Goal: Information Seeking & Learning: Learn about a topic

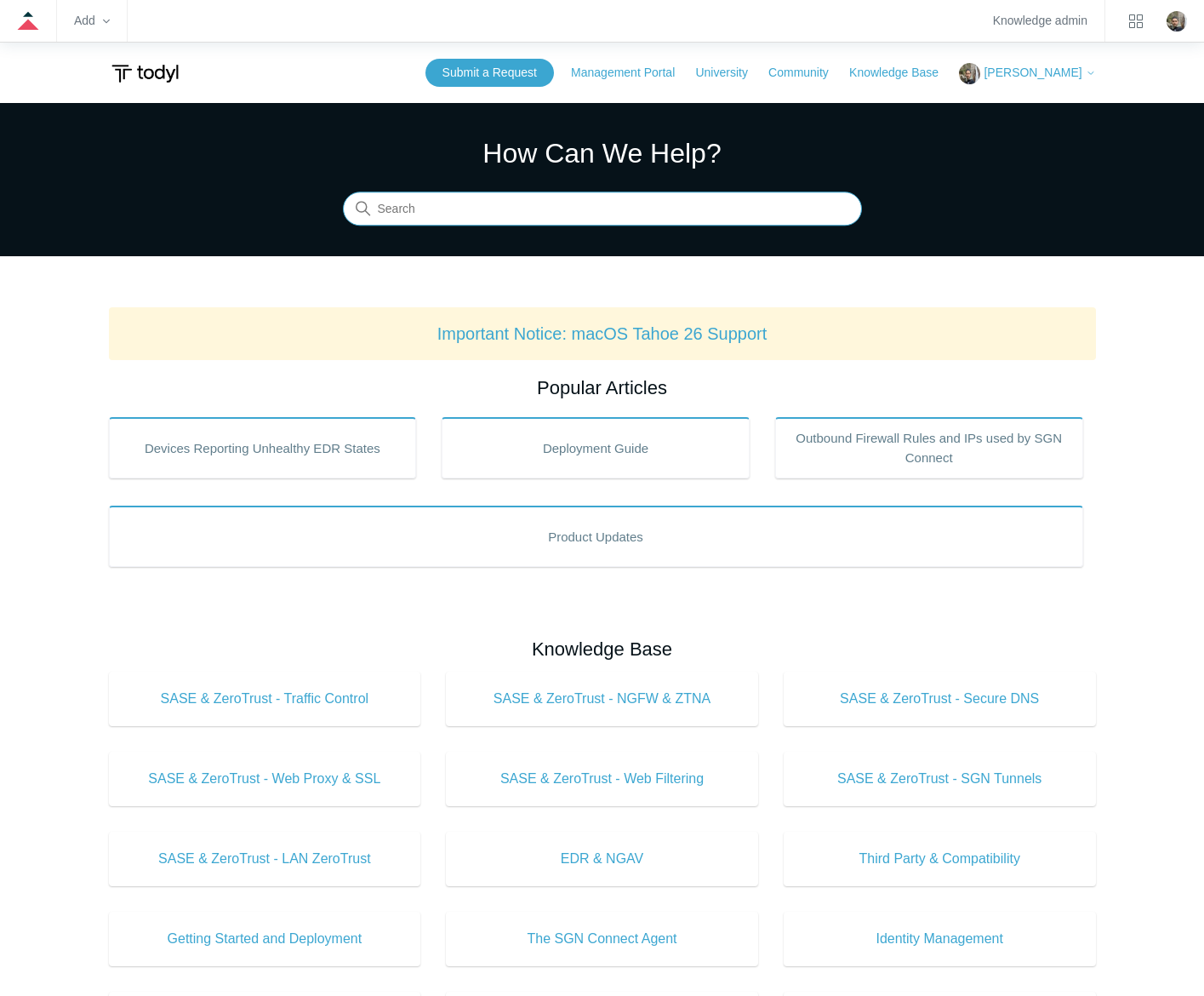
click at [601, 215] on input "Search" at bounding box center [602, 208] width 519 height 34
type input "mac extensions"
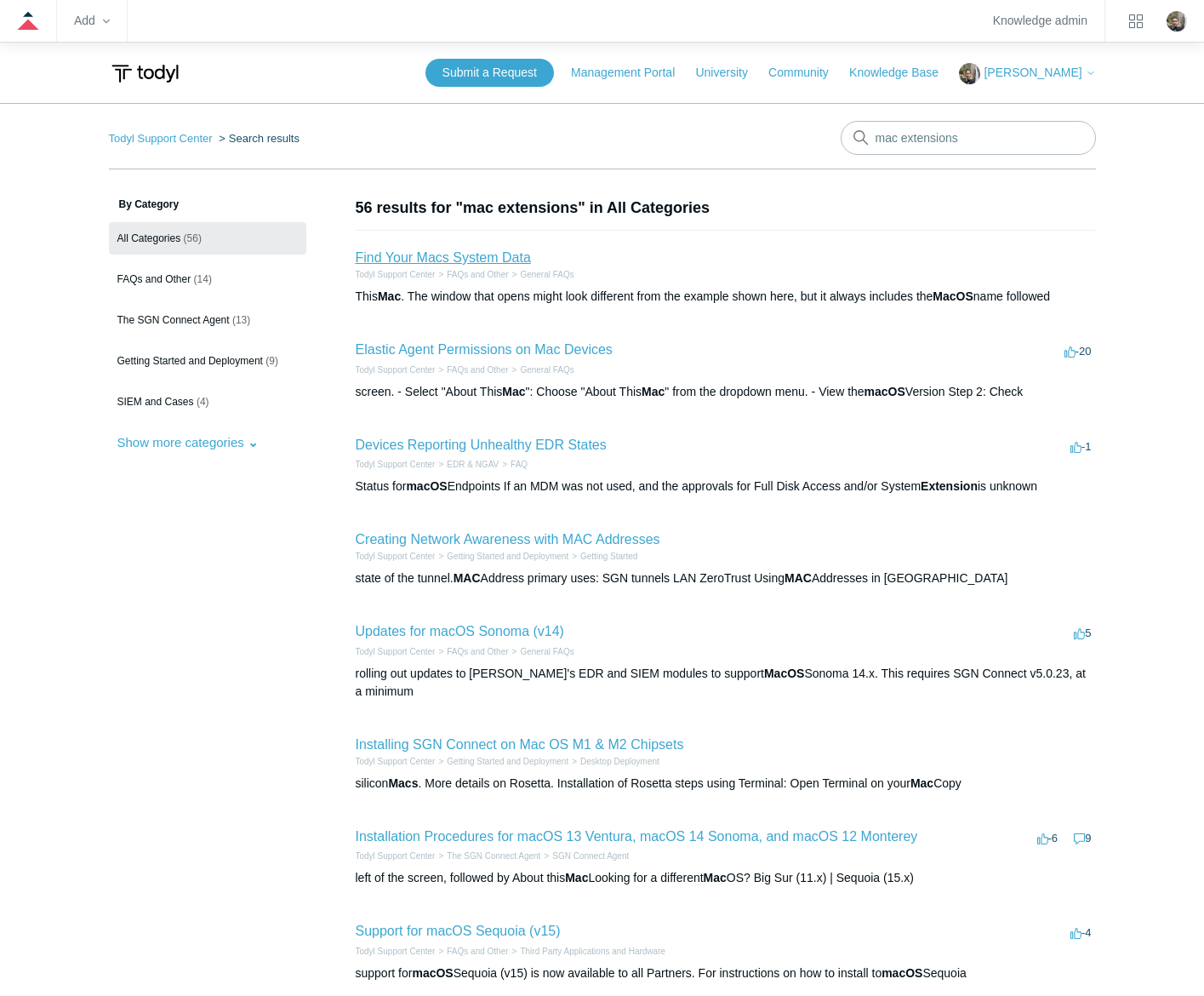
click at [467, 254] on link "Find Your Macs System Data" at bounding box center [443, 258] width 175 height 15
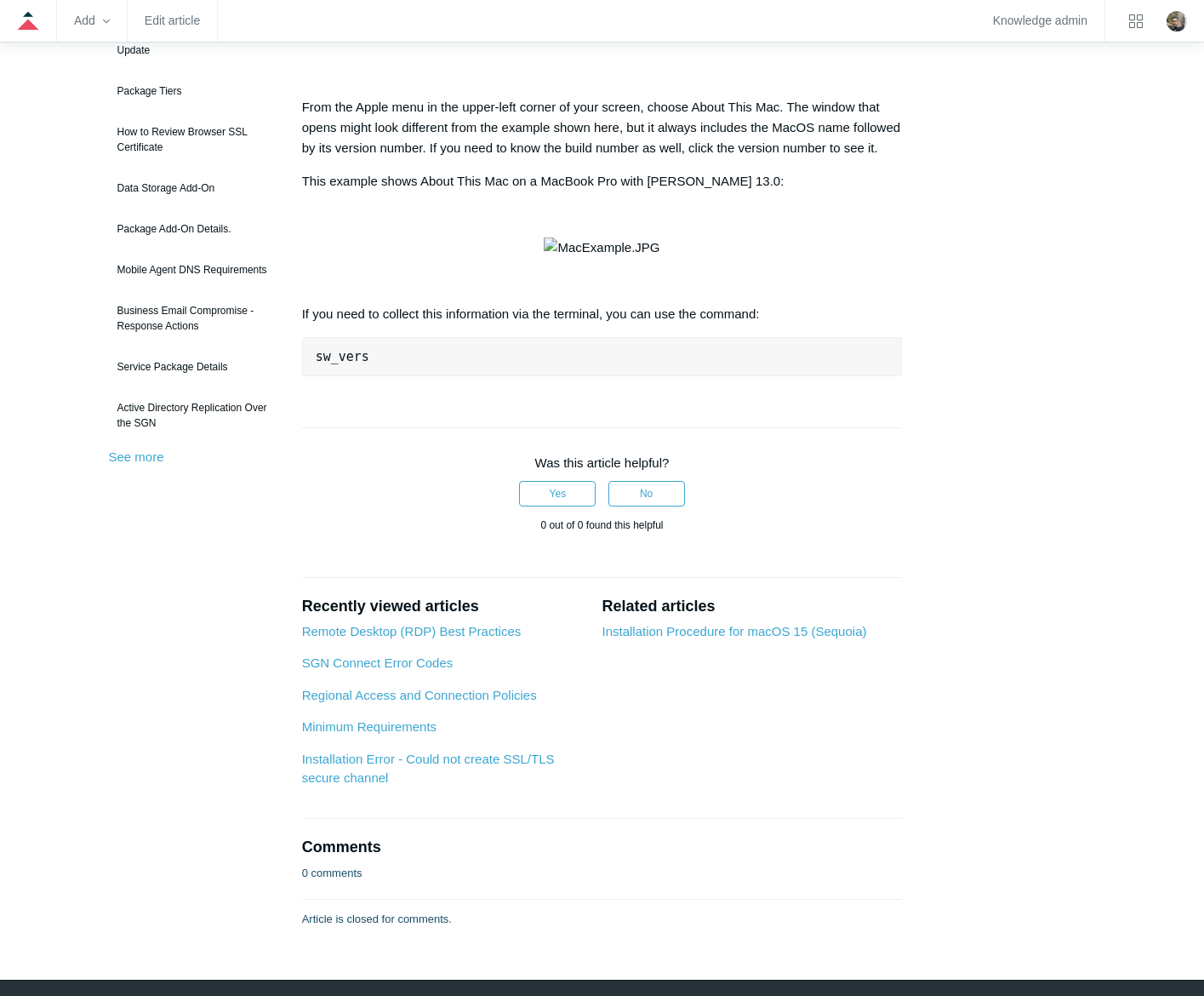
scroll to position [255, 0]
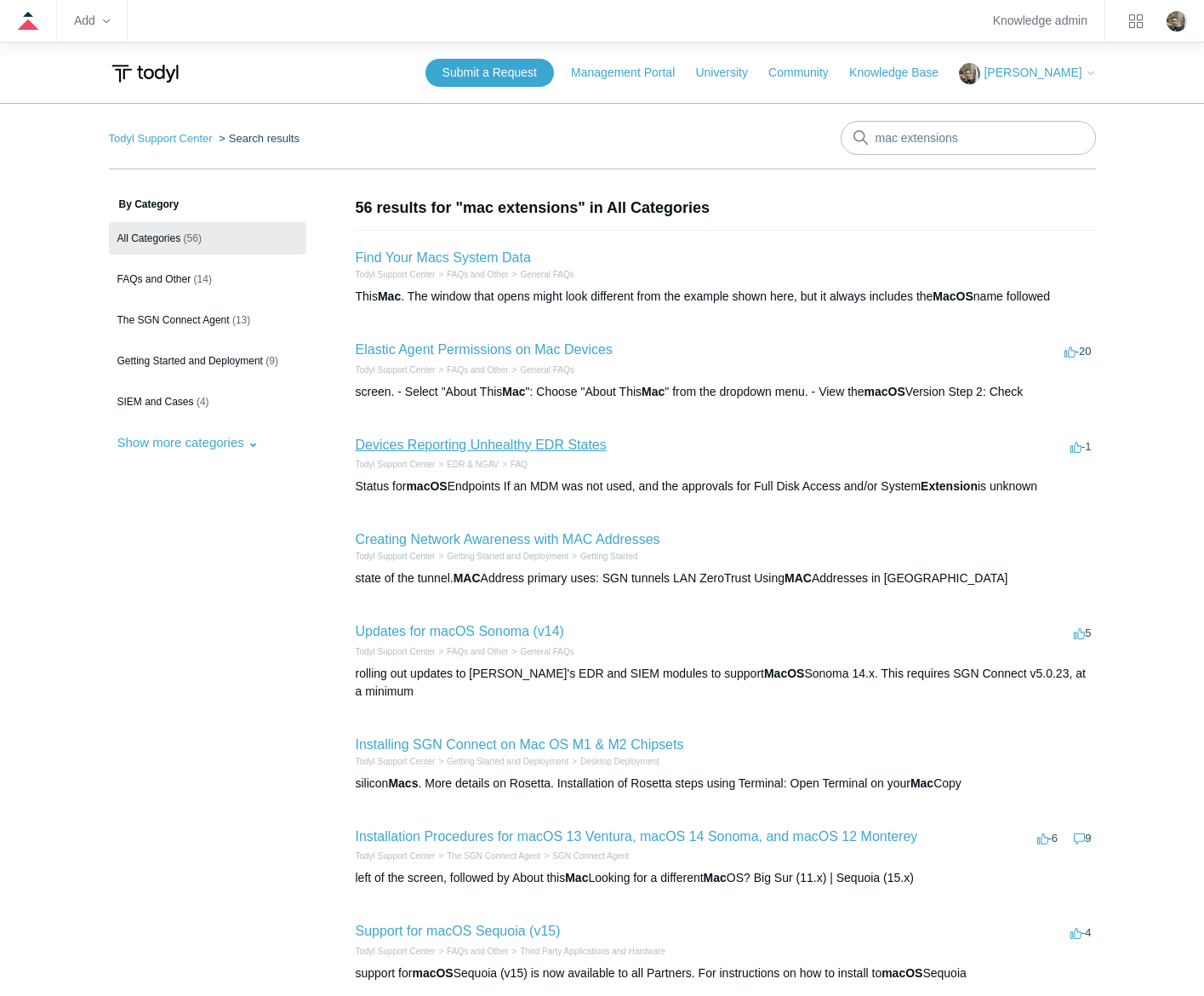
click at [530, 441] on link "Devices Reporting Unhealthy EDR States" at bounding box center [481, 445] width 251 height 15
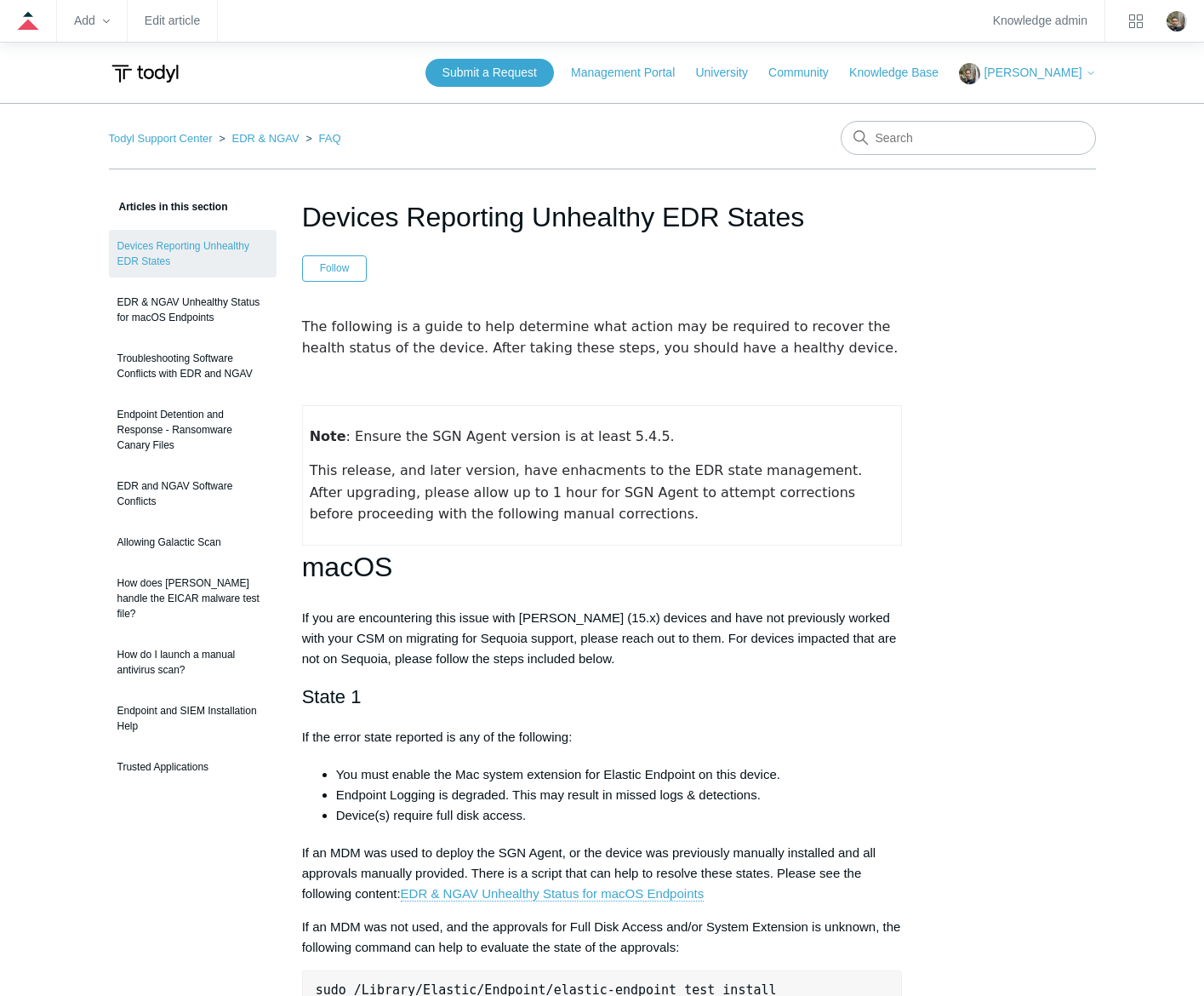
scroll to position [85, 0]
